Goal: Task Accomplishment & Management: Use online tool/utility

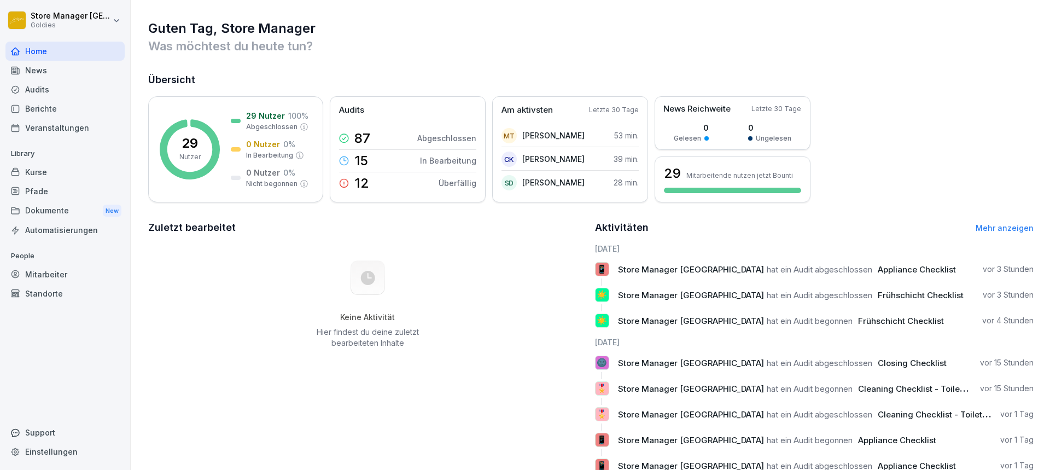
click at [1010, 225] on link "Mehr anzeigen" at bounding box center [1005, 227] width 58 height 9
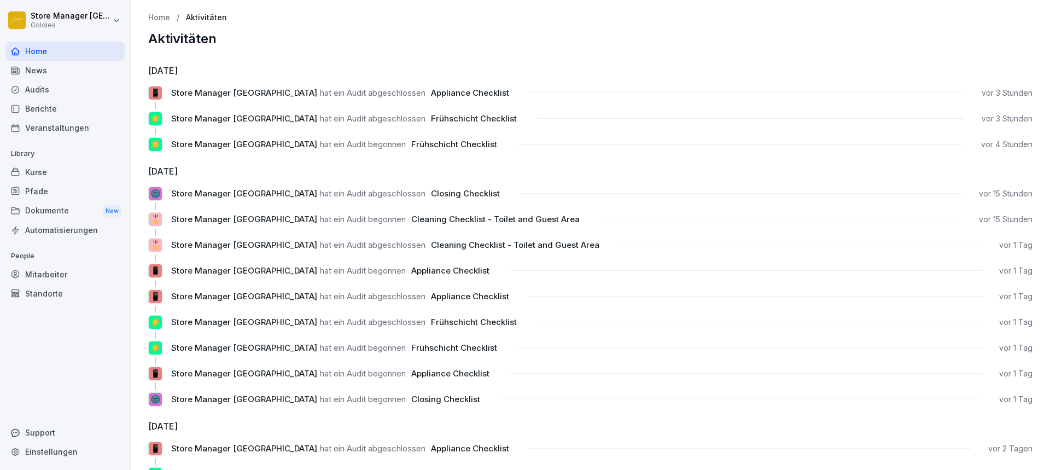
click at [161, 18] on p "Home" at bounding box center [159, 17] width 22 height 9
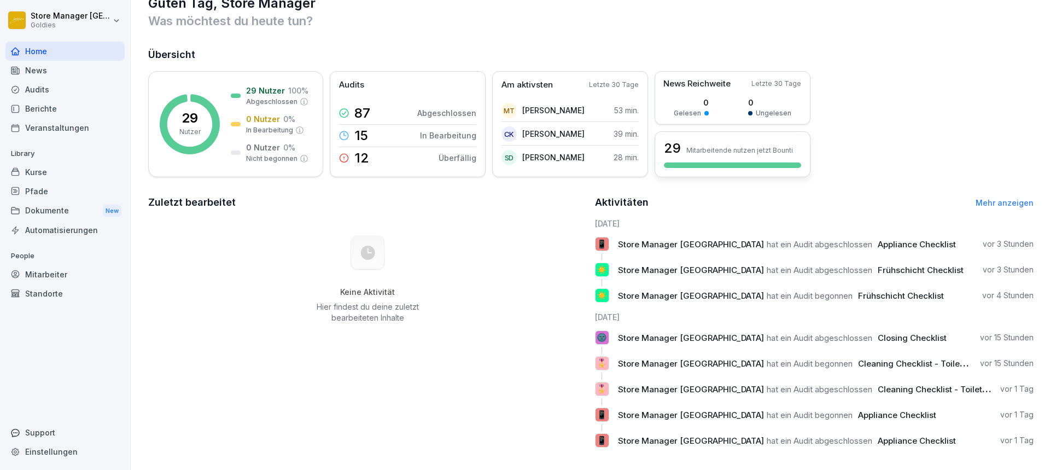
scroll to position [39, 0]
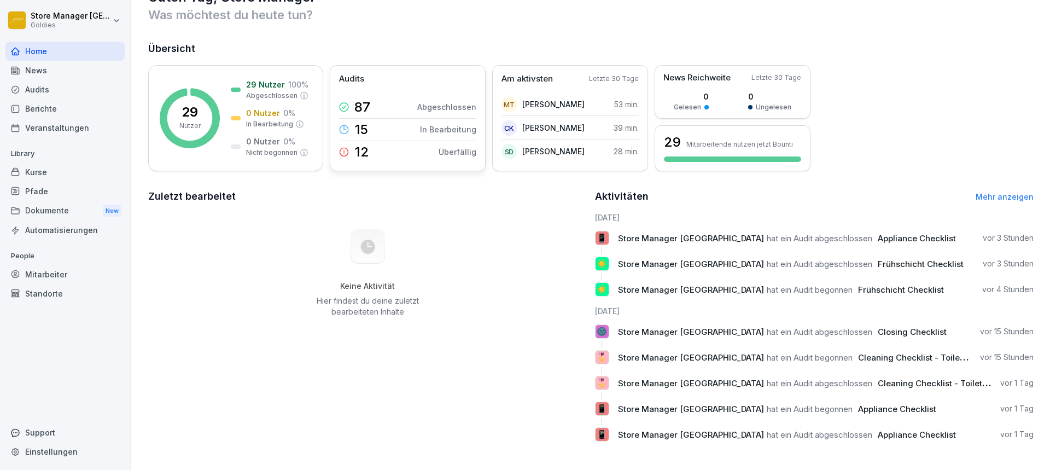
click at [370, 76] on div "Audits" at bounding box center [407, 79] width 137 height 13
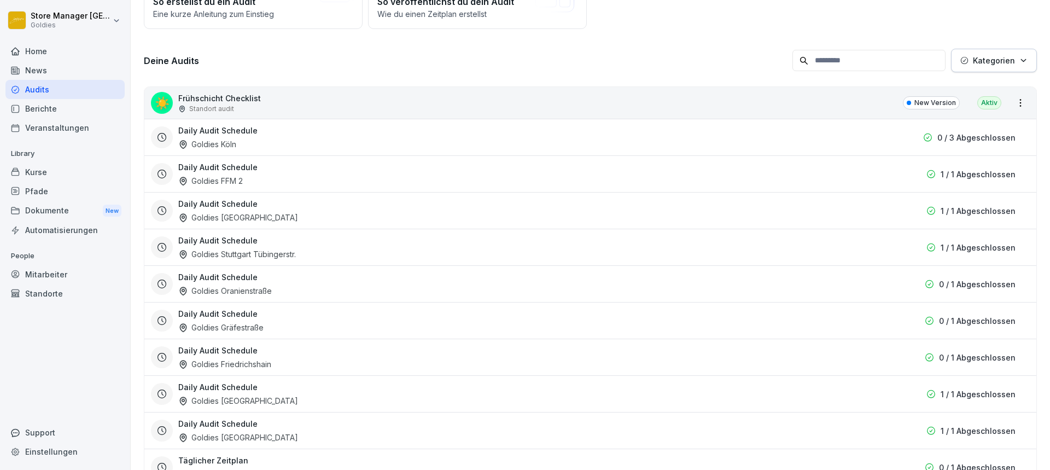
scroll to position [175, 0]
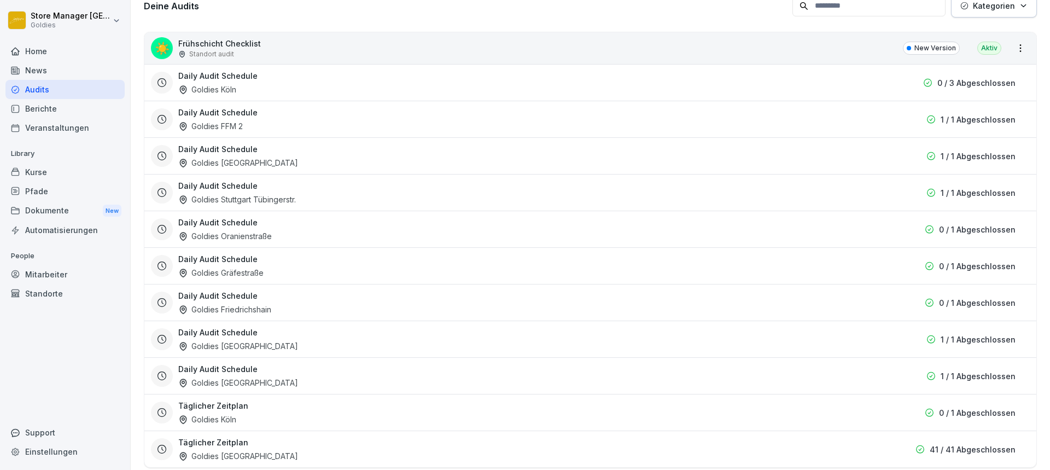
click at [677, 371] on div "Daily Audit Schedule Goldies [GEOGRAPHIC_DATA]" at bounding box center [528, 375] width 701 height 25
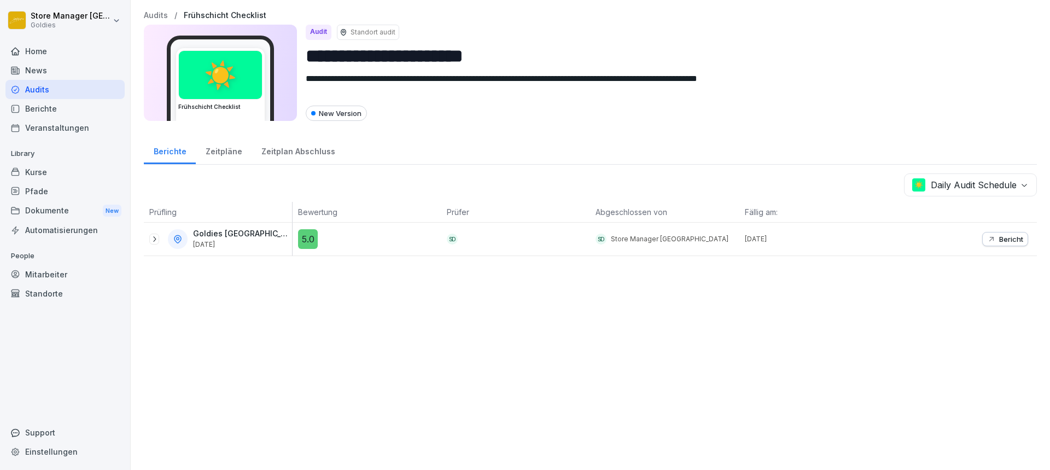
click at [987, 242] on icon "button" at bounding box center [991, 239] width 9 height 9
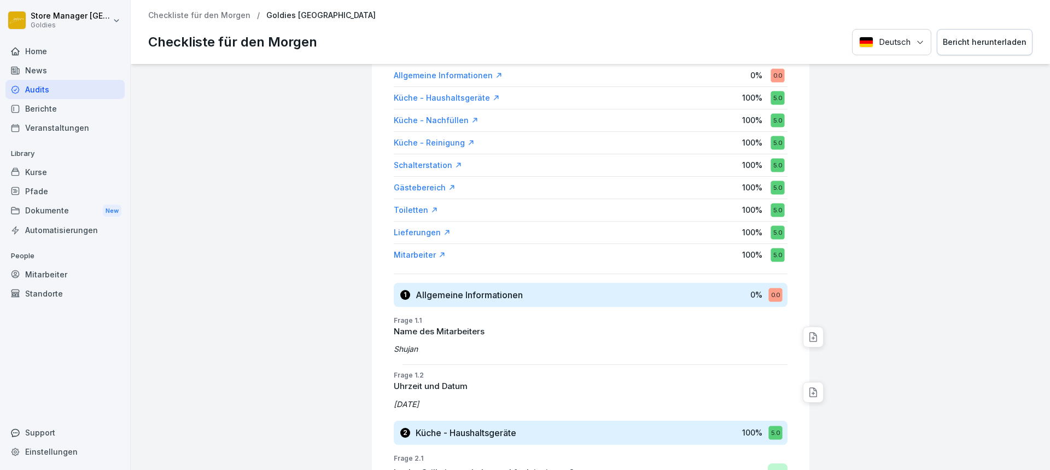
scroll to position [55, 0]
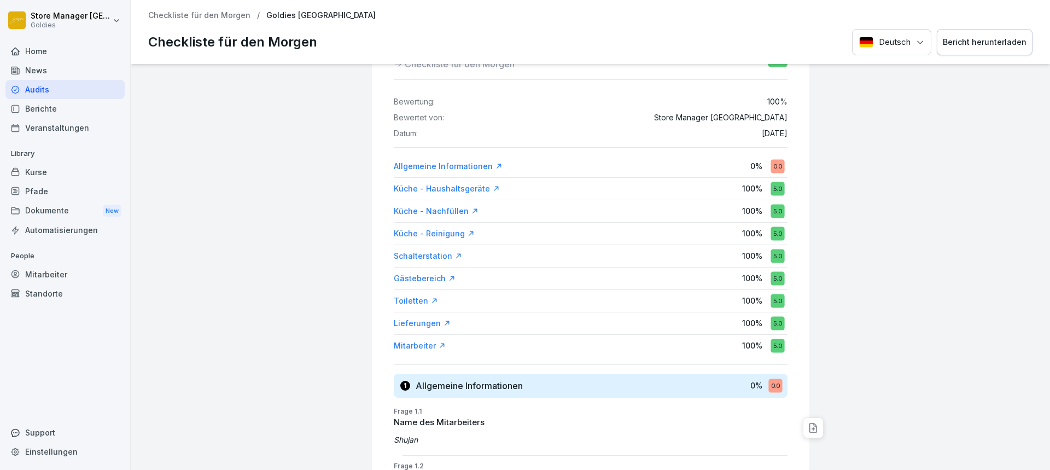
click at [214, 17] on p "Checkliste für den Morgen" at bounding box center [199, 15] width 102 height 9
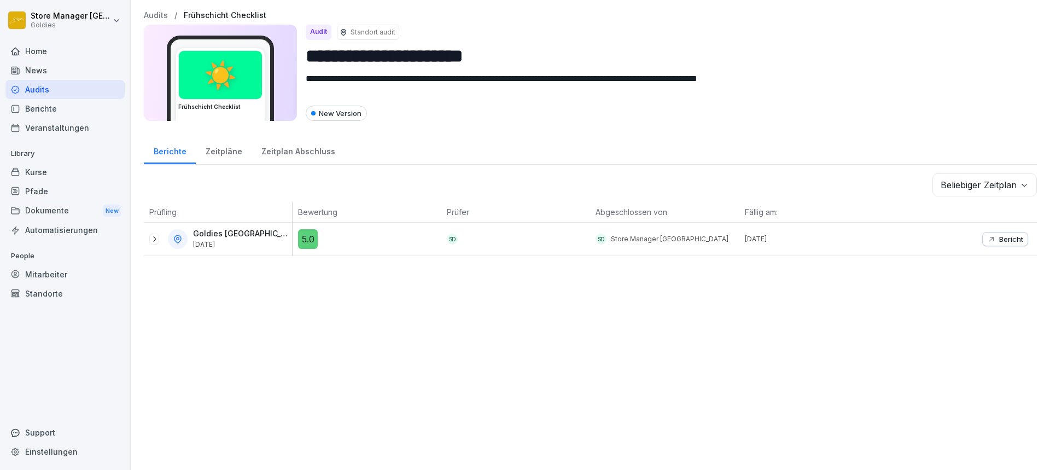
click at [172, 154] on div "Berichte" at bounding box center [170, 150] width 52 height 28
click at [40, 86] on div "Audits" at bounding box center [64, 89] width 119 height 19
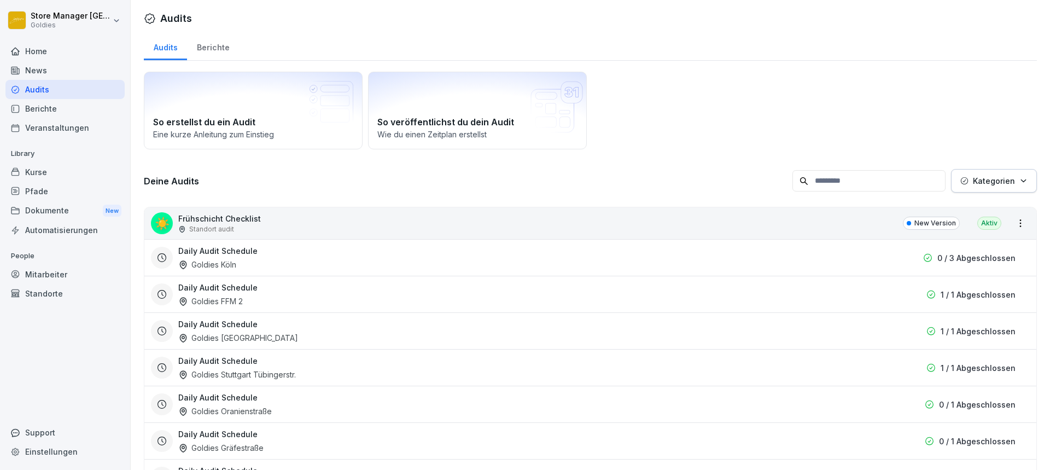
click at [214, 50] on div "Berichte" at bounding box center [213, 46] width 52 height 28
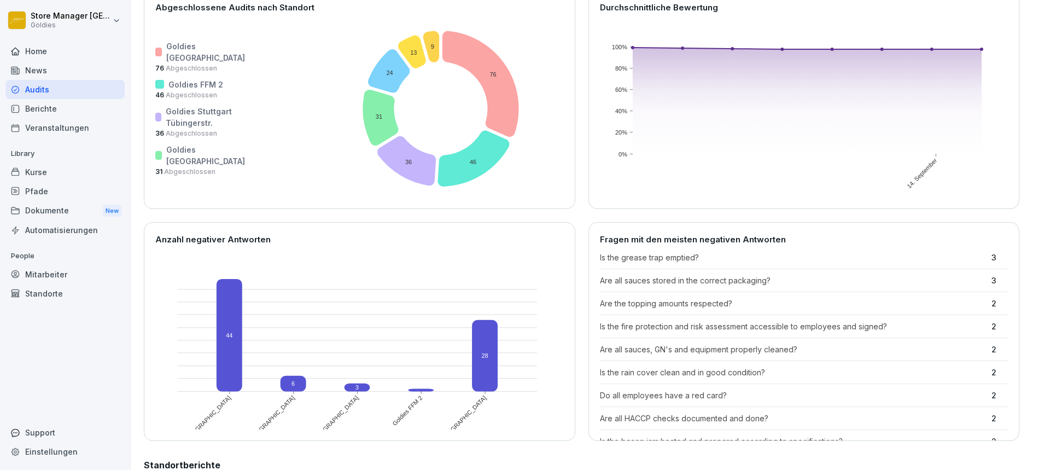
scroll to position [109, 0]
click at [357, 387] on rect at bounding box center [358, 387] width 26 height 8
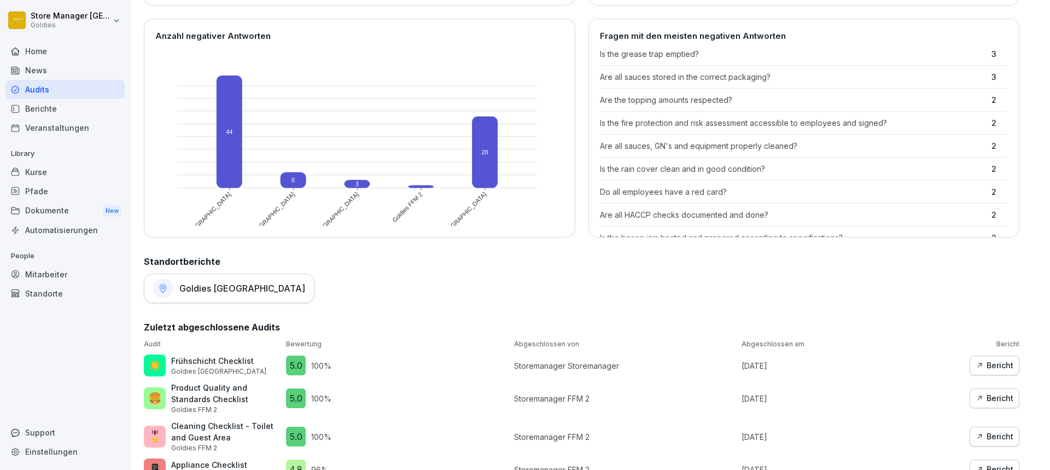
scroll to position [0, 0]
